Goal: Find specific page/section: Find specific page/section

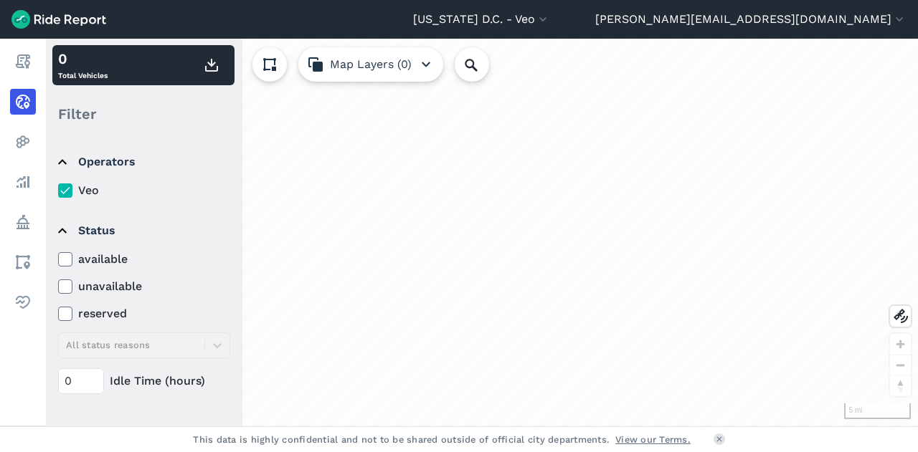
click at [62, 260] on use at bounding box center [64, 259] width 9 height 7
click at [58, 260] on input "available" at bounding box center [58, 255] width 0 height 9
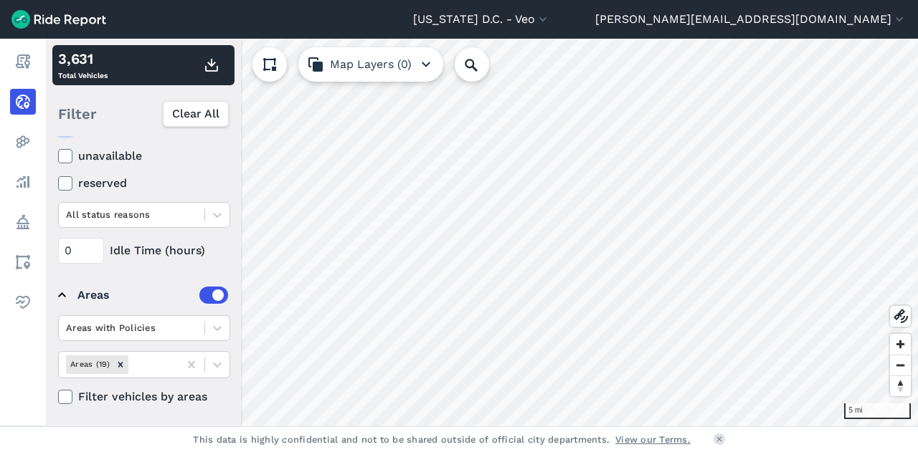
scroll to position [207, 0]
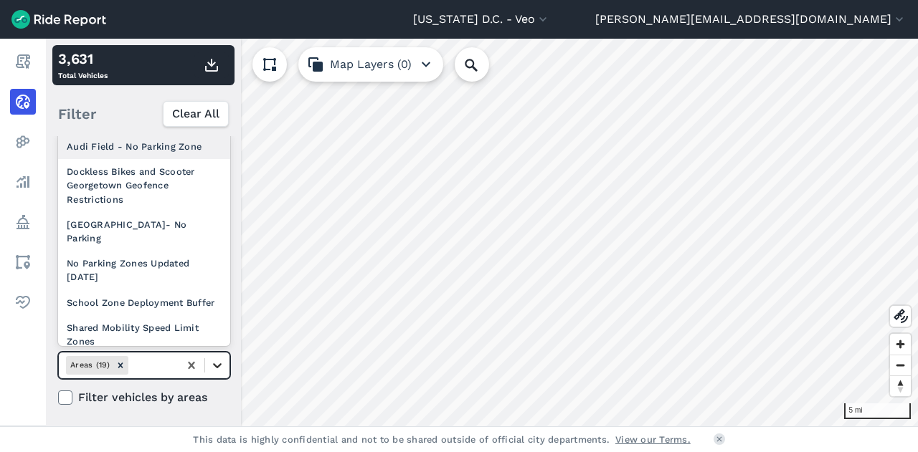
click at [221, 365] on icon at bounding box center [217, 365] width 14 height 14
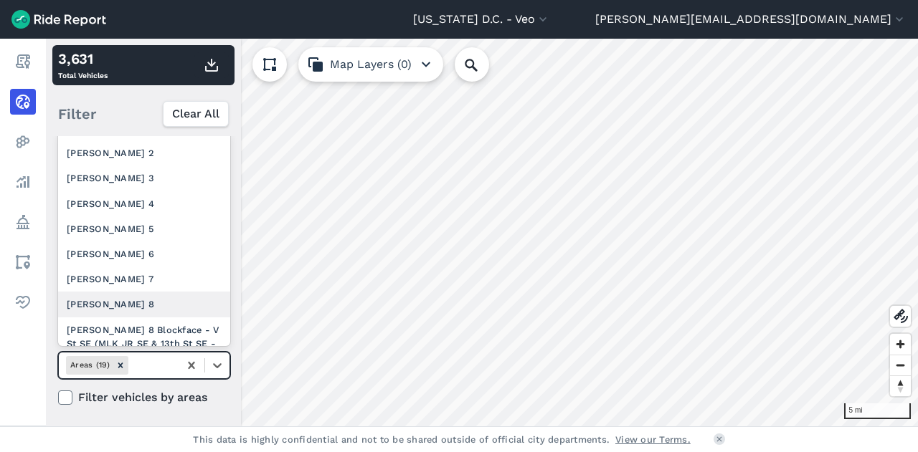
scroll to position [270, 0]
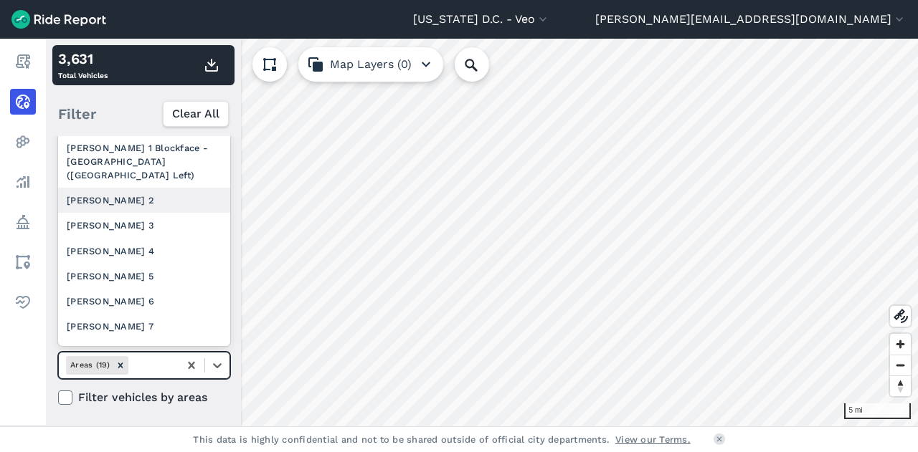
click at [145, 213] on div "[PERSON_NAME] 2" at bounding box center [144, 200] width 172 height 25
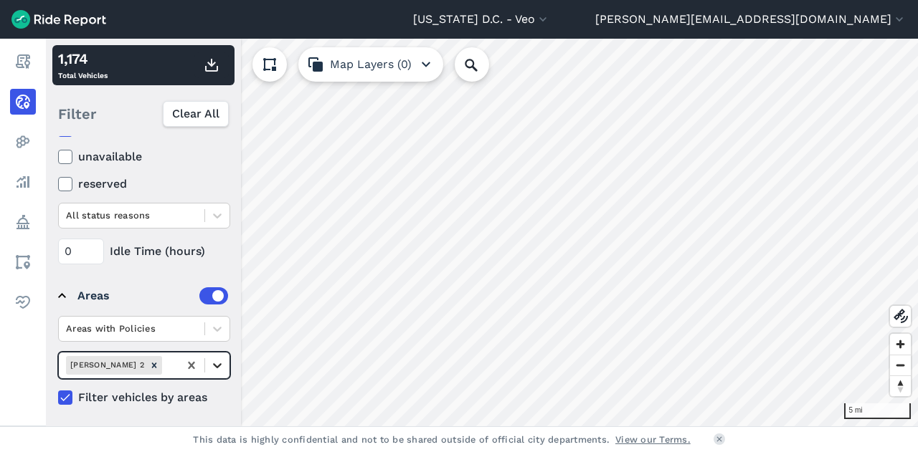
click at [218, 360] on icon at bounding box center [217, 365] width 14 height 14
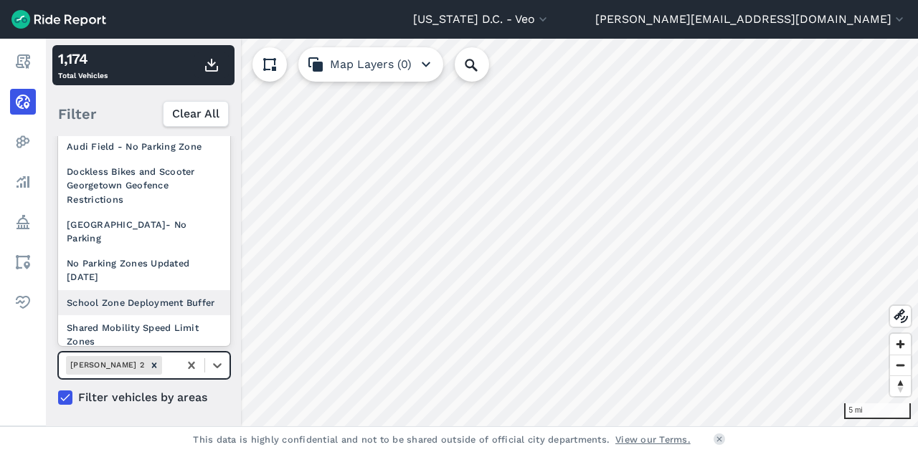
scroll to position [266, 0]
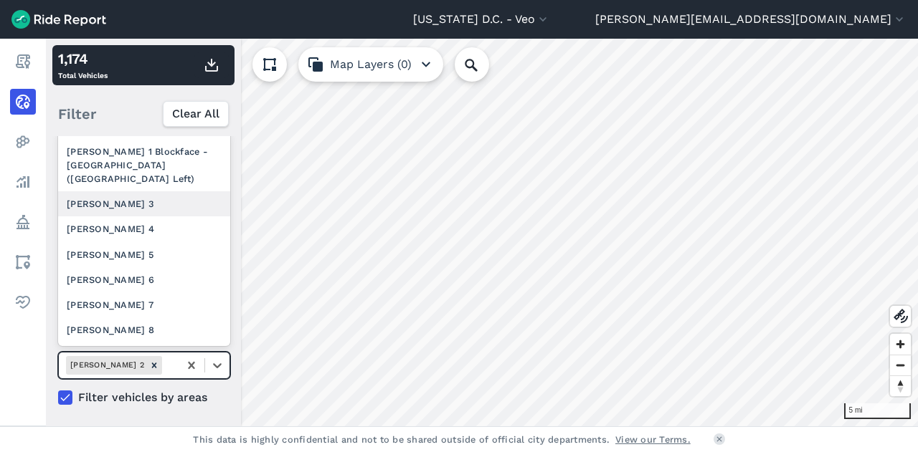
click at [157, 213] on div "[PERSON_NAME] 3" at bounding box center [144, 203] width 172 height 25
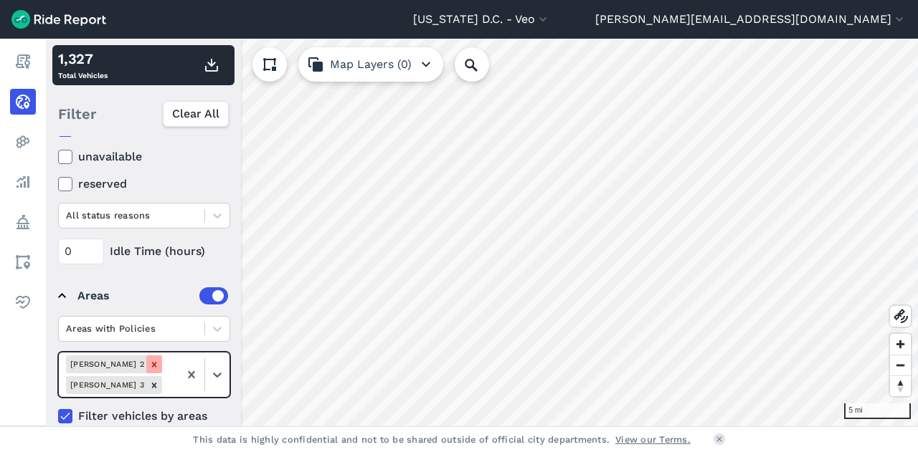
click at [151, 363] on icon "Remove Ward 2" at bounding box center [153, 364] width 5 height 5
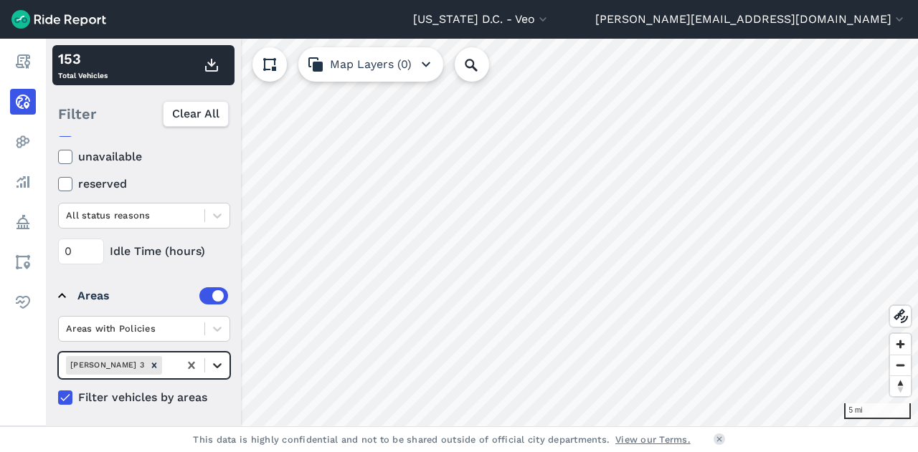
click at [214, 365] on icon at bounding box center [217, 365] width 14 height 14
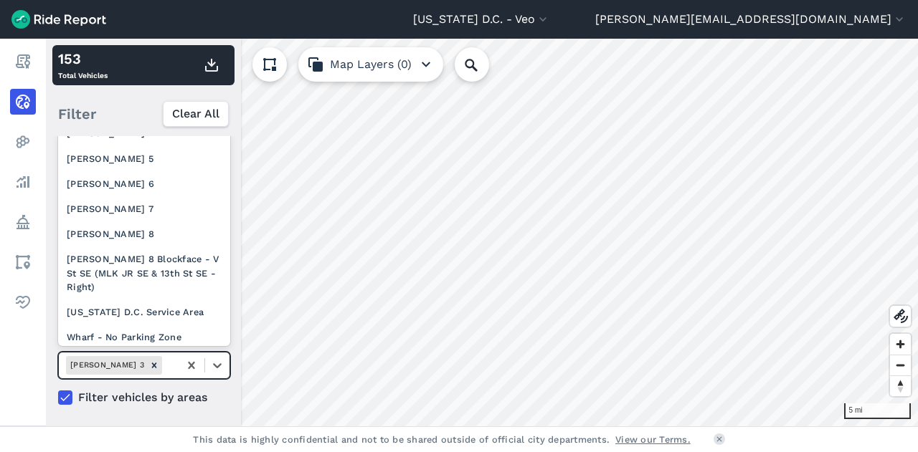
scroll to position [382, 0]
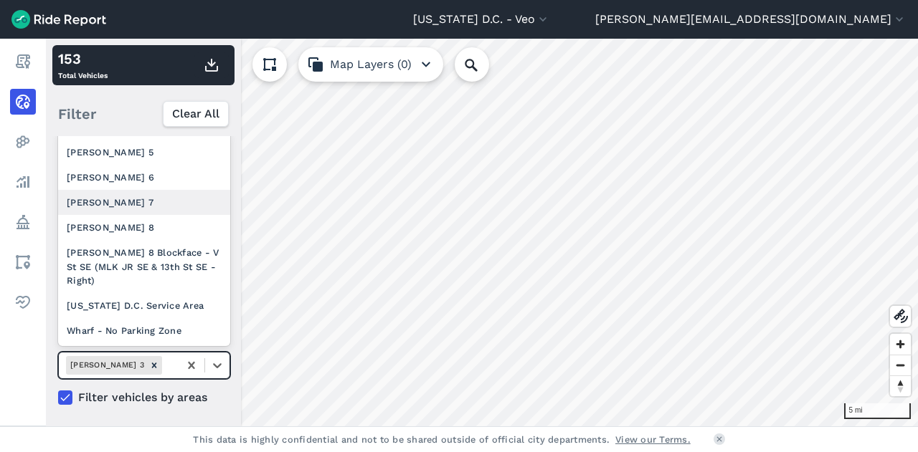
click at [140, 204] on div "[PERSON_NAME] 7" at bounding box center [144, 202] width 172 height 25
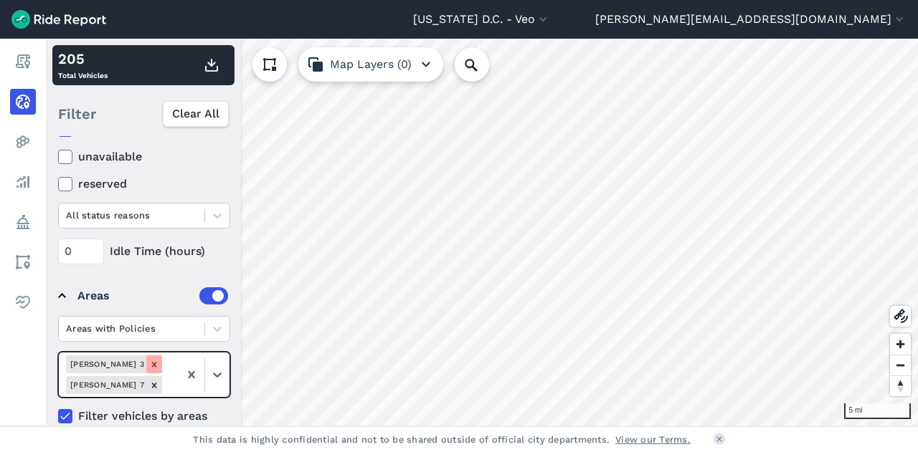
click at [149, 360] on icon "Remove Ward 3" at bounding box center [154, 365] width 10 height 10
